Goal: Navigation & Orientation: Find specific page/section

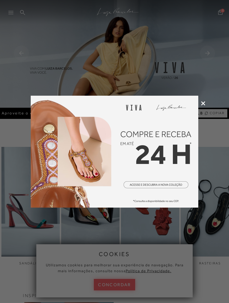
click at [201, 105] on icon at bounding box center [203, 103] width 4 height 4
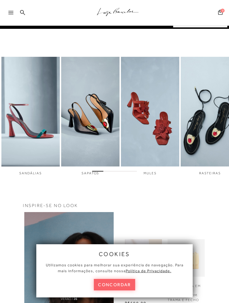
click at [119, 290] on button "concordar" at bounding box center [114, 284] width 41 height 11
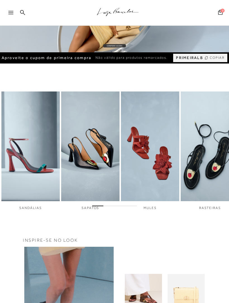
scroll to position [54, 0]
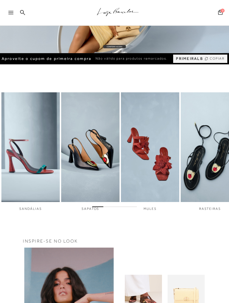
click at [11, 12] on icon at bounding box center [10, 12] width 5 height 3
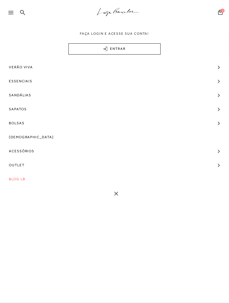
click at [18, 66] on span "Verão Viva" at bounding box center [21, 67] width 24 height 14
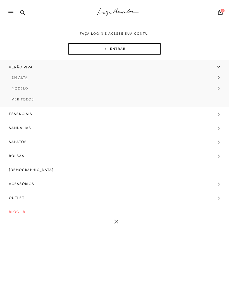
click at [19, 102] on link "Ver Todos" at bounding box center [114, 101] width 229 height 11
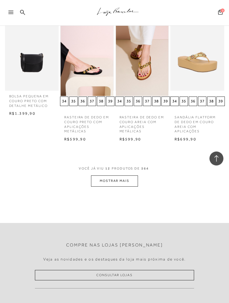
scroll to position [315, 0]
click at [124, 175] on button "MOSTRAR MAIS" at bounding box center [114, 180] width 47 height 11
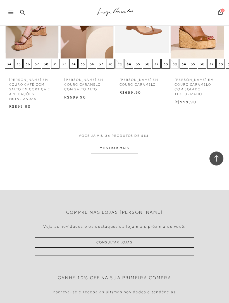
scroll to position [717, 0]
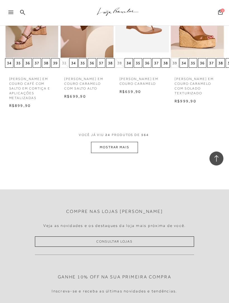
click at [120, 142] on button "MOSTRAR MAIS" at bounding box center [114, 147] width 47 height 11
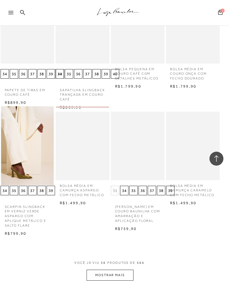
scroll to position [967, 4]
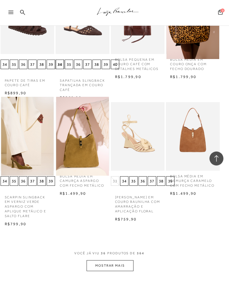
click at [129, 260] on button "MOSTRAR MAIS" at bounding box center [110, 265] width 47 height 11
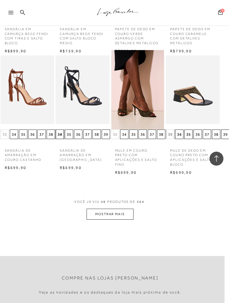
scroll to position [1382, 4]
click at [11, 12] on icon at bounding box center [10, 12] width 5 height 3
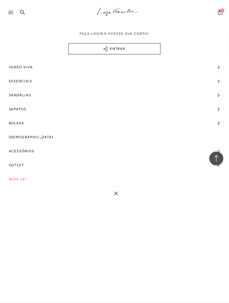
scroll to position [1383, 4]
click at [16, 94] on span "Sandálias" at bounding box center [20, 95] width 22 height 14
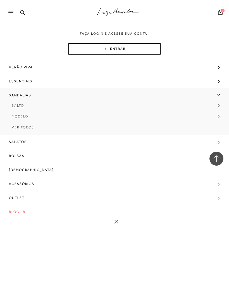
click at [18, 115] on span "Modelo" at bounding box center [20, 116] width 16 height 4
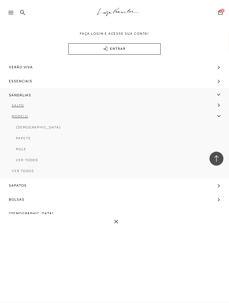
click at [22, 160] on span "Ver Todos" at bounding box center [27, 160] width 22 height 4
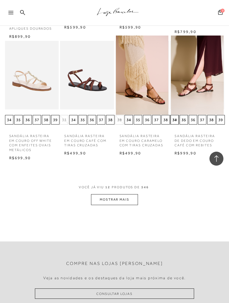
scroll to position [303, 0]
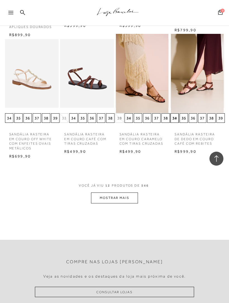
click at [129, 192] on button "MOSTRAR MAIS" at bounding box center [114, 197] width 47 height 11
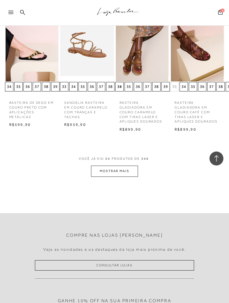
scroll to position [698, 0]
click at [124, 165] on button "MOSTRAR MAIS" at bounding box center [114, 170] width 47 height 11
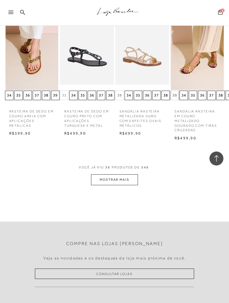
scroll to position [1063, 0]
click at [125, 174] on button "MOSTRAR MAIS" at bounding box center [114, 179] width 47 height 11
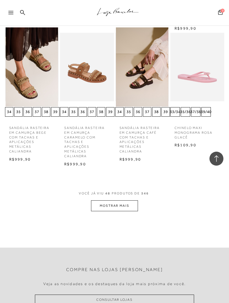
scroll to position [1424, 0]
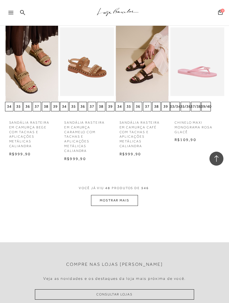
click at [126, 195] on button "MOSTRAR MAIS" at bounding box center [114, 200] width 47 height 11
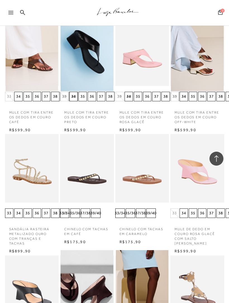
scroll to position [1569, 0]
